Goal: Use online tool/utility

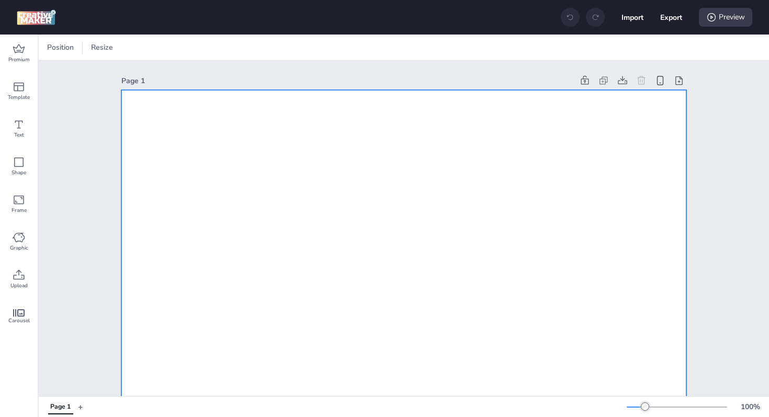
click at [70, 49] on div at bounding box center [72, 48] width 8 height 16
click at [57, 90] on button "1080 x 1920 px" at bounding box center [66, 91] width 52 height 15
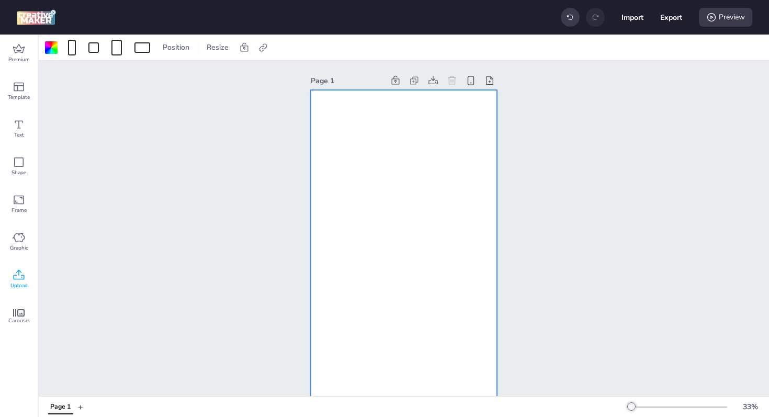
click at [15, 287] on span "Upload" at bounding box center [18, 286] width 17 height 8
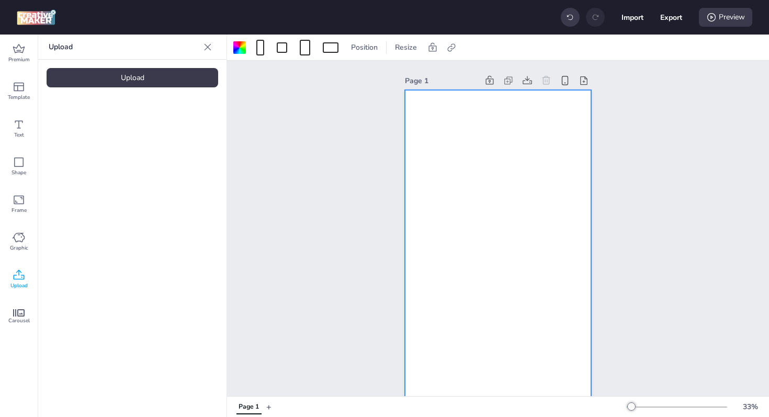
click at [104, 82] on div "Upload" at bounding box center [133, 77] width 172 height 19
click at [95, 141] on img at bounding box center [89, 146] width 64 height 11
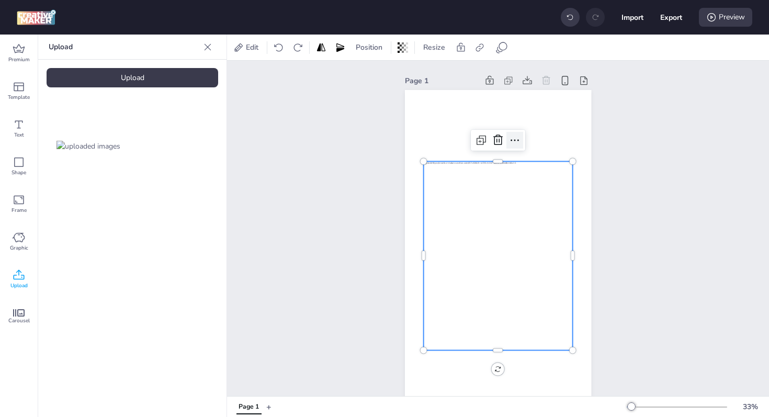
click at [509, 141] on icon at bounding box center [515, 140] width 13 height 13
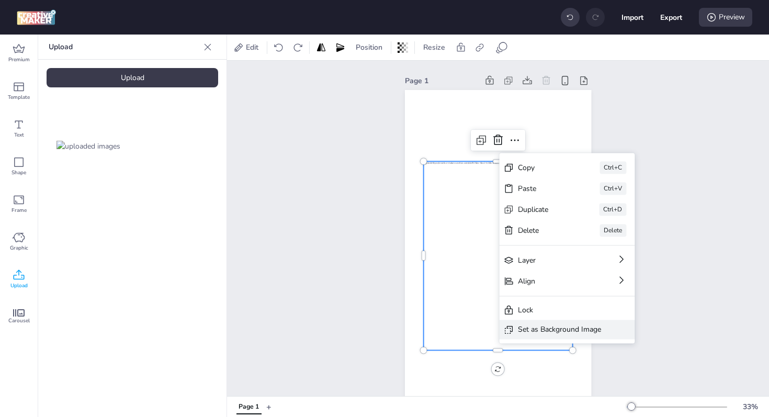
click at [543, 336] on div "Set as Background Image" at bounding box center [567, 329] width 136 height 19
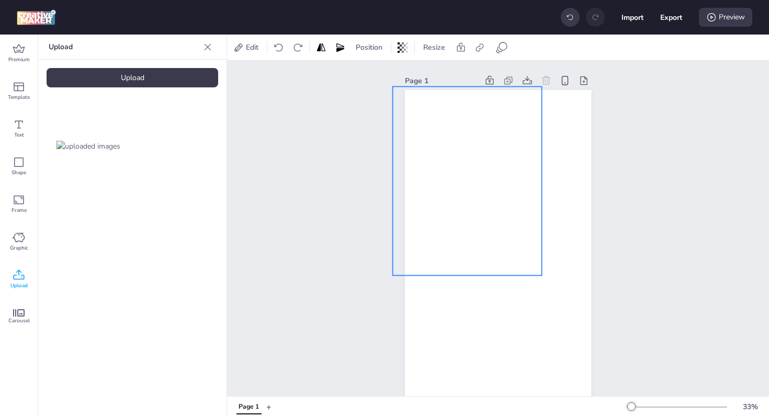
drag, startPoint x: 535, startPoint y: 199, endPoint x: 504, endPoint y: 124, distance: 81.0
click at [504, 124] on div at bounding box center [467, 180] width 149 height 189
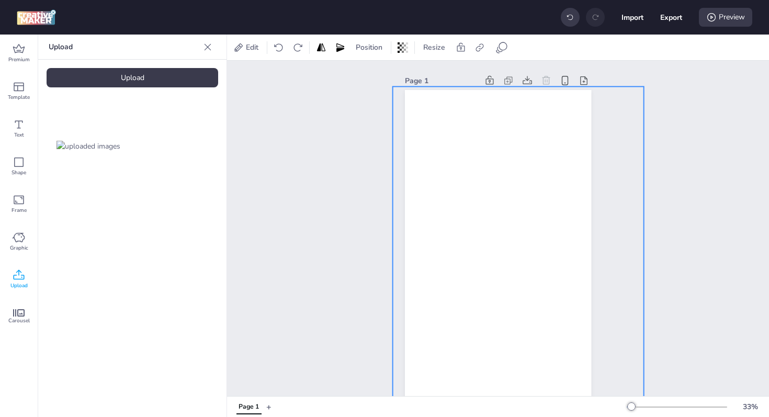
drag, startPoint x: 539, startPoint y: 275, endPoint x: 599, endPoint y: 405, distance: 142.4
click at [599, 405] on div "Edit Position Resize Page 1 w: 1456 h: 1841 Page 1 + 33 %" at bounding box center [498, 226] width 542 height 383
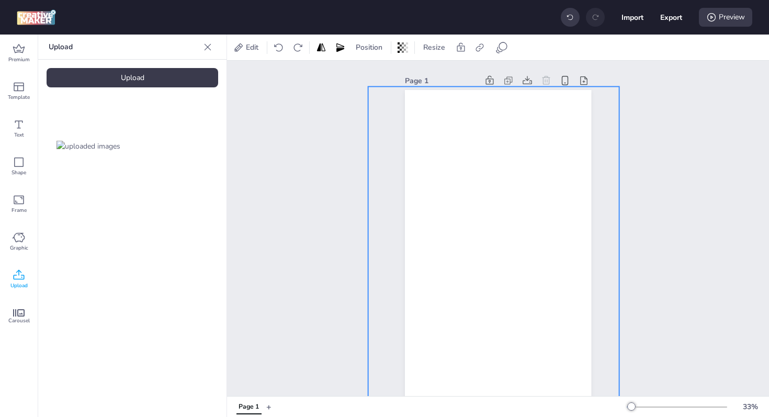
drag, startPoint x: 543, startPoint y: 306, endPoint x: 518, endPoint y: 306, distance: 24.6
click at [518, 306] on div at bounding box center [493, 245] width 251 height 318
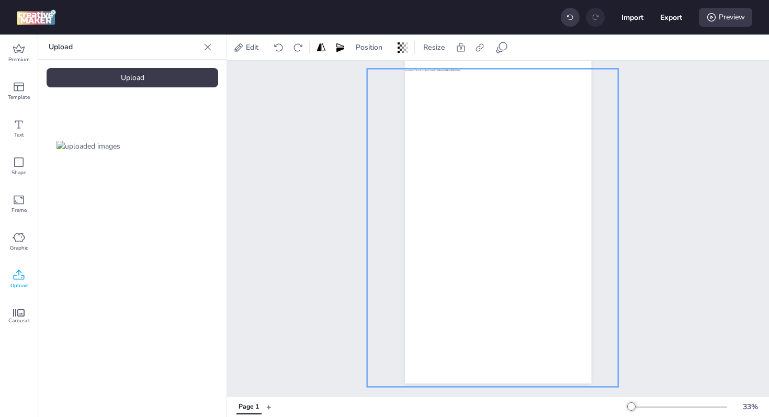
drag, startPoint x: 518, startPoint y: 306, endPoint x: 517, endPoint y: 327, distance: 20.4
click at [517, 327] on div at bounding box center [492, 228] width 251 height 318
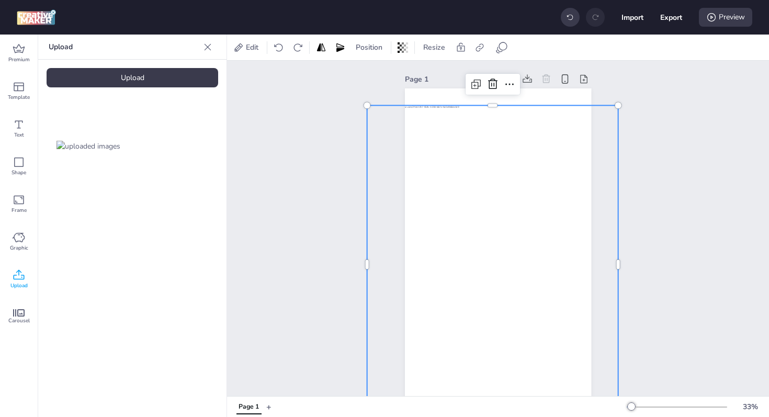
scroll to position [0, 0]
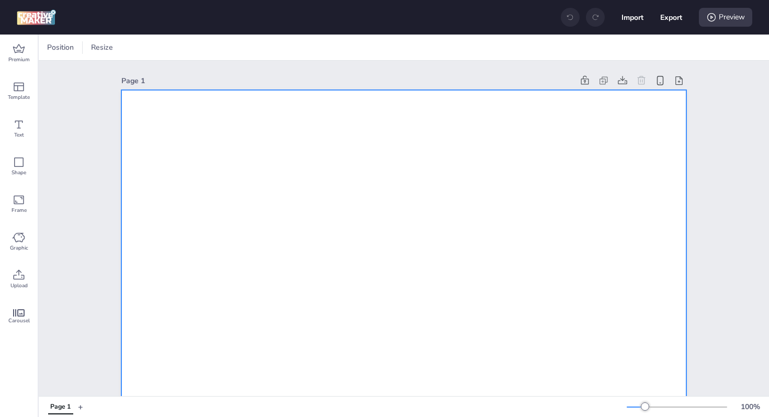
click at [141, 38] on div "Position Resize" at bounding box center [404, 48] width 731 height 26
click at [107, 42] on div at bounding box center [98, 47] width 111 height 17
click at [115, 43] on div at bounding box center [116, 48] width 10 height 16
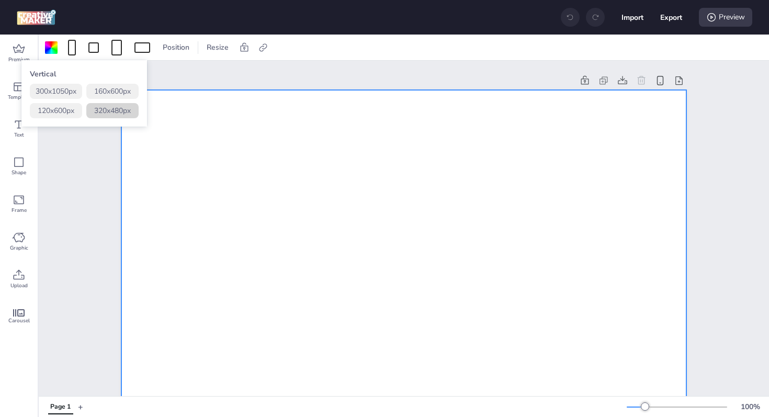
click at [118, 111] on button "320 x 480 px" at bounding box center [112, 110] width 52 height 15
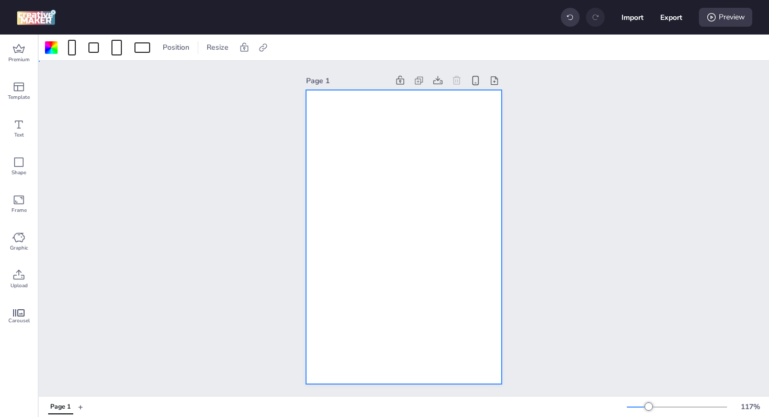
click at [385, 171] on div at bounding box center [404, 237] width 196 height 294
click at [20, 276] on icon at bounding box center [19, 275] width 13 height 13
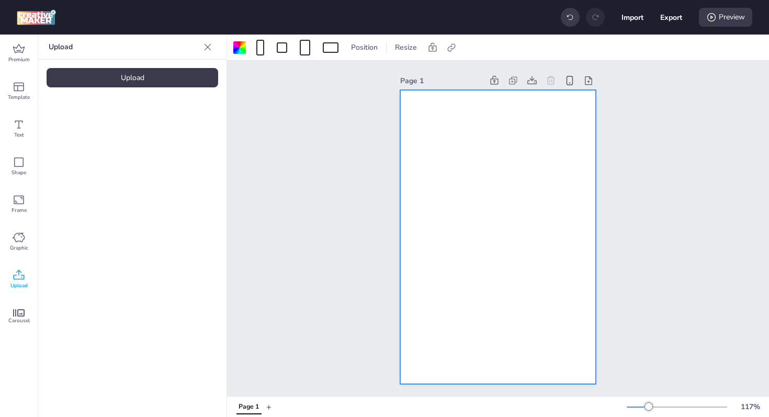
click at [101, 80] on div "Upload" at bounding box center [133, 77] width 172 height 19
click at [88, 141] on img at bounding box center [89, 146] width 64 height 11
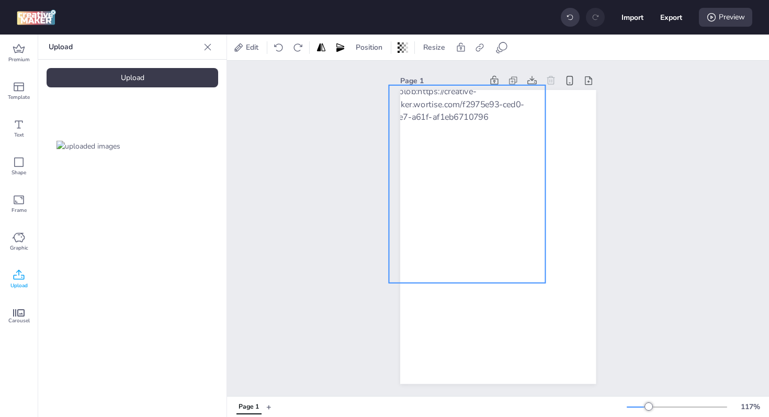
drag, startPoint x: 565, startPoint y: 207, endPoint x: 534, endPoint y: 154, distance: 61.2
click at [534, 154] on div at bounding box center [467, 184] width 157 height 198
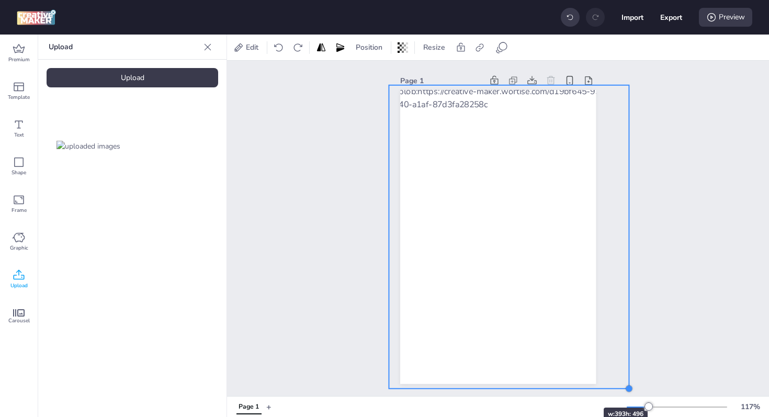
drag, startPoint x: 541, startPoint y: 283, endPoint x: 573, endPoint y: 389, distance: 110.4
click at [573, 389] on div "Page 1" at bounding box center [498, 229] width 542 height 336
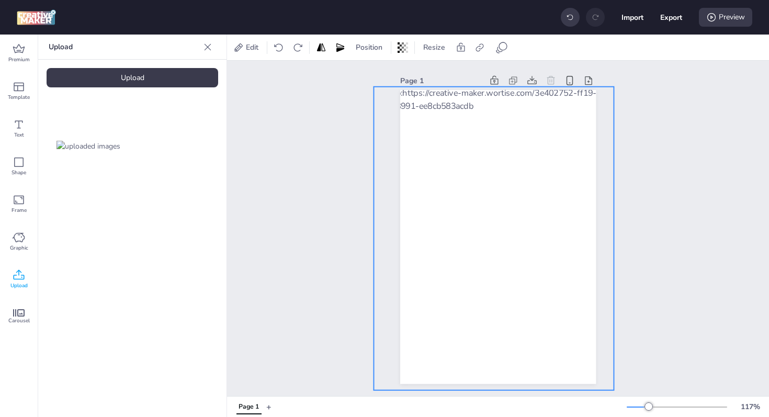
drag, startPoint x: 567, startPoint y: 292, endPoint x: 552, endPoint y: 294, distance: 15.3
click at [552, 294] on div at bounding box center [494, 239] width 241 height 304
click at [685, 247] on div "Page 1" at bounding box center [498, 229] width 542 height 336
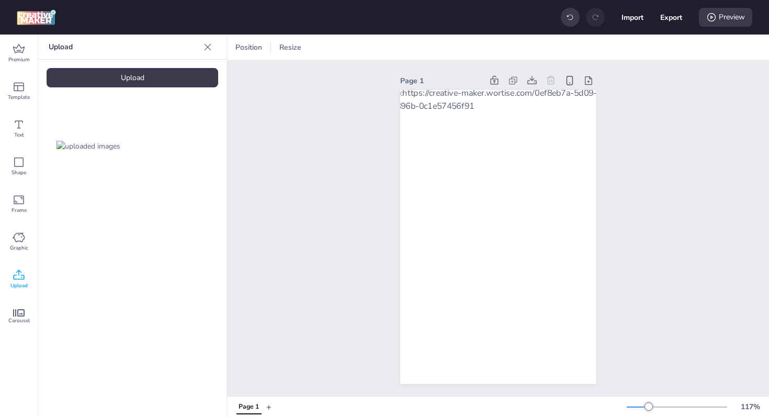
scroll to position [8, 0]
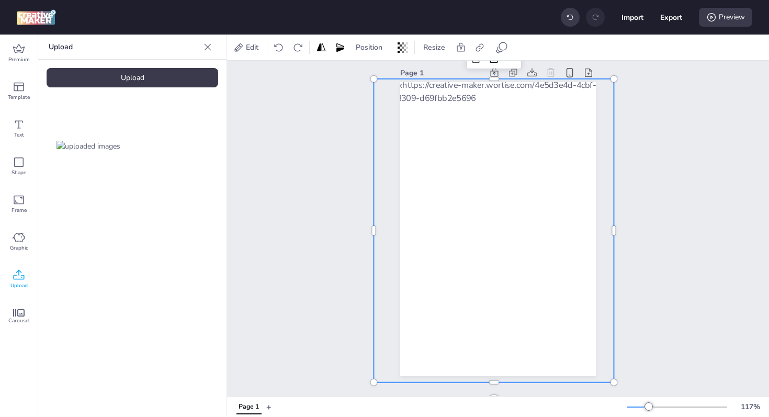
click at [473, 200] on div at bounding box center [494, 231] width 241 height 304
